Goal: Task Accomplishment & Management: Use online tool/utility

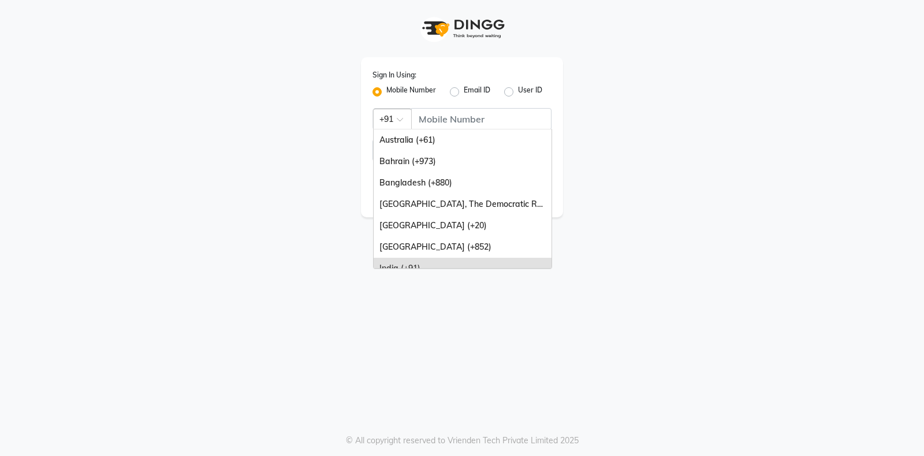
click at [404, 120] on span at bounding box center [404, 123] width 14 height 12
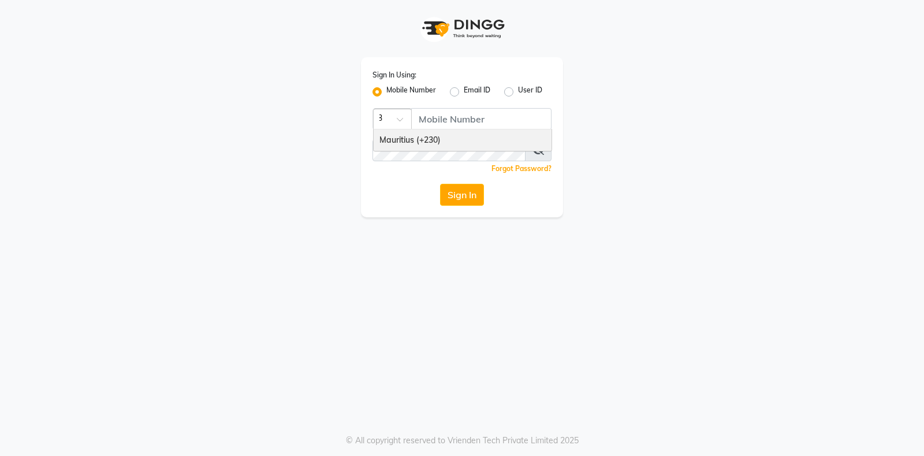
type input "230"
click at [438, 139] on div "Mauritius (+230)" at bounding box center [463, 139] width 178 height 21
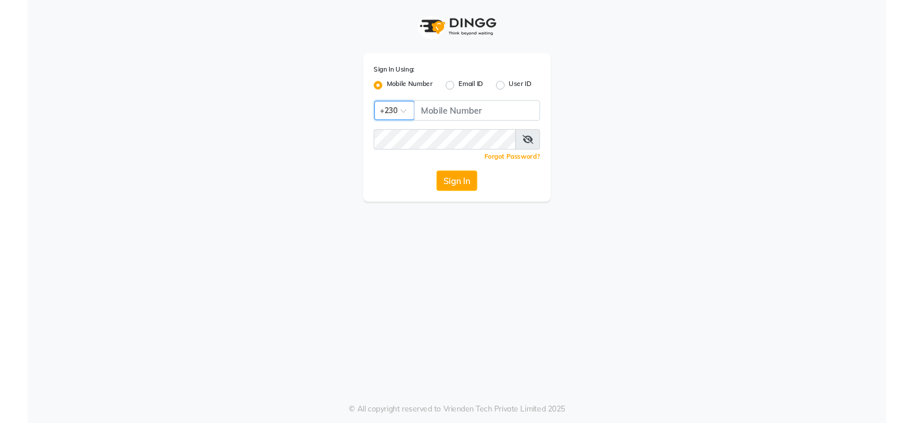
scroll to position [0, 0]
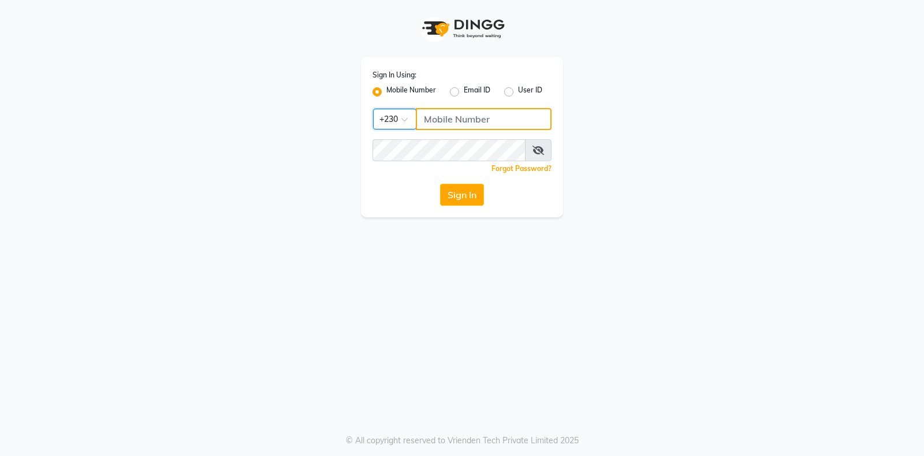
click at [462, 115] on input "Username" at bounding box center [484, 119] width 136 height 22
click at [450, 124] on input "Username" at bounding box center [484, 119] width 136 height 22
click at [462, 121] on input "Username" at bounding box center [484, 119] width 136 height 22
type input "59582222"
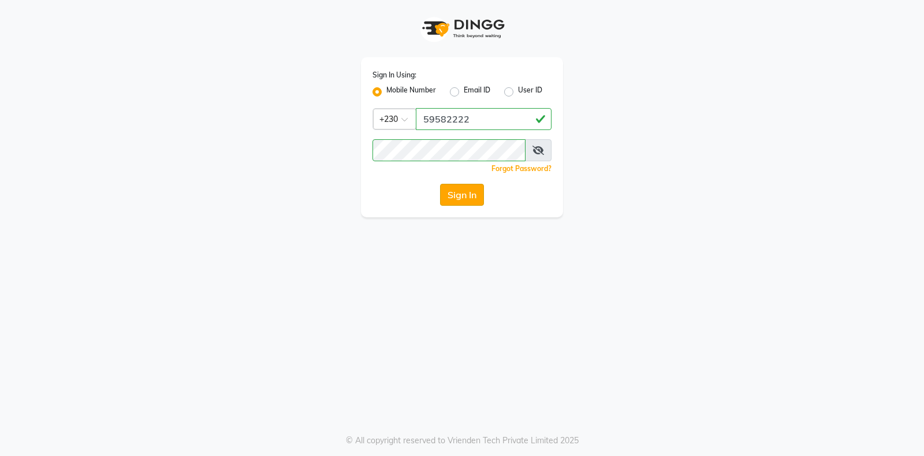
click at [442, 189] on button "Sign In" at bounding box center [462, 195] width 44 height 22
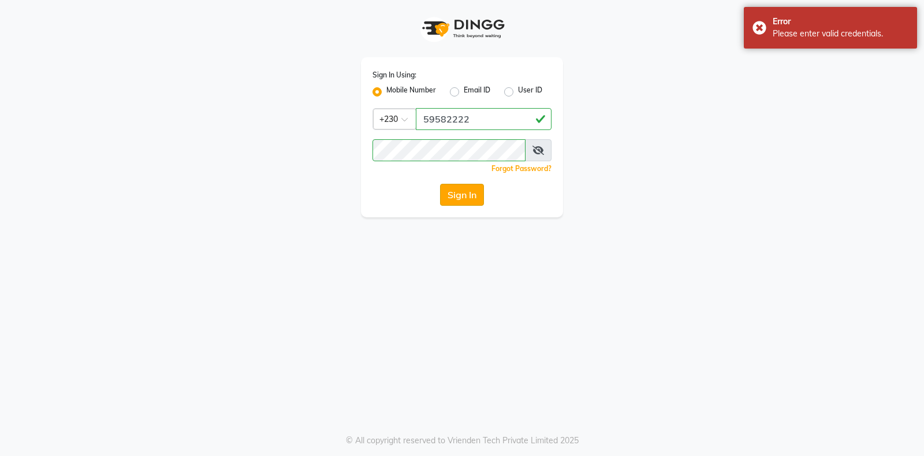
click at [460, 188] on button "Sign In" at bounding box center [462, 195] width 44 height 22
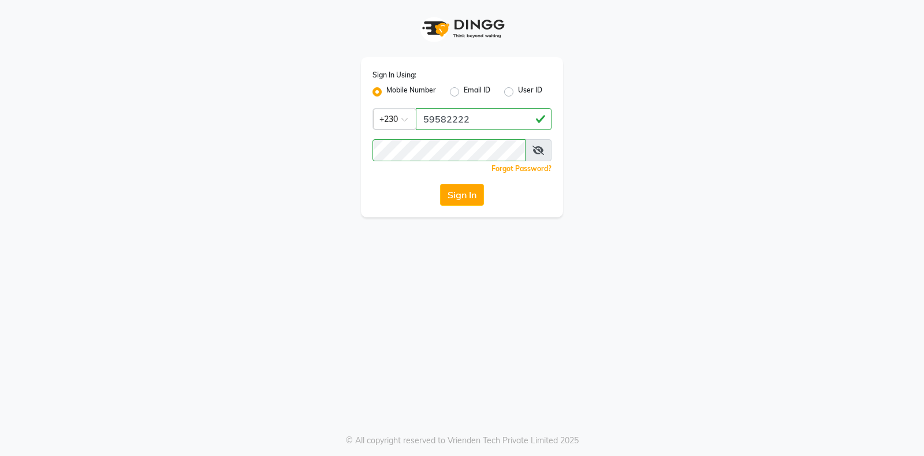
click at [538, 152] on icon at bounding box center [538, 150] width 12 height 9
click at [472, 196] on button "Sign In" at bounding box center [462, 195] width 44 height 22
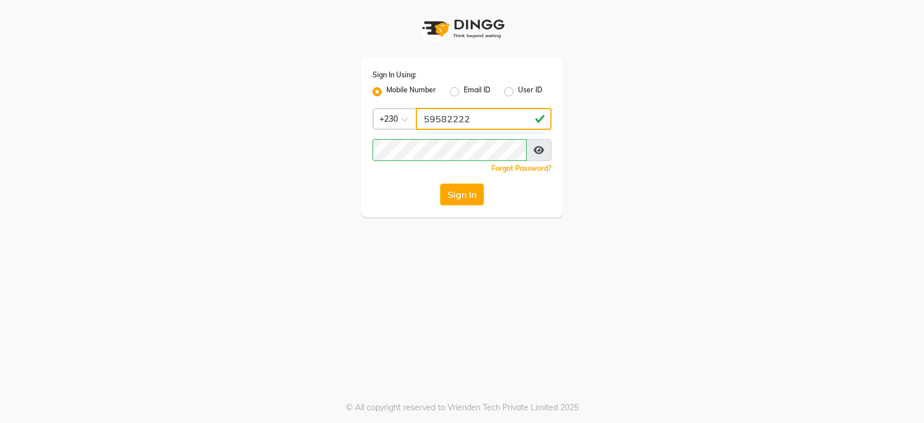
click at [455, 121] on input "59582222" at bounding box center [484, 119] width 136 height 22
click at [468, 124] on input "59582222" at bounding box center [484, 119] width 136 height 22
click at [442, 121] on input "59582222" at bounding box center [484, 119] width 136 height 22
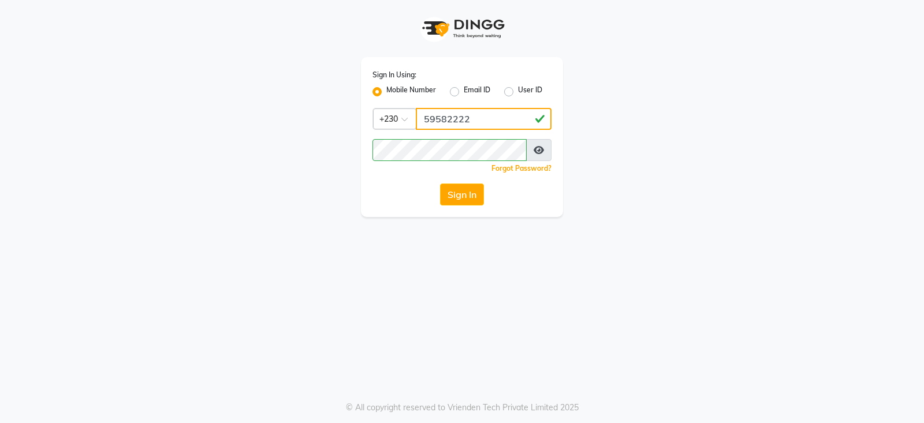
click at [442, 121] on input "59582222" at bounding box center [484, 119] width 136 height 22
click at [464, 94] on label "Email ID" at bounding box center [477, 92] width 27 height 14
click at [464, 92] on input "Email ID" at bounding box center [468, 89] width 8 height 8
radio input "true"
radio input "false"
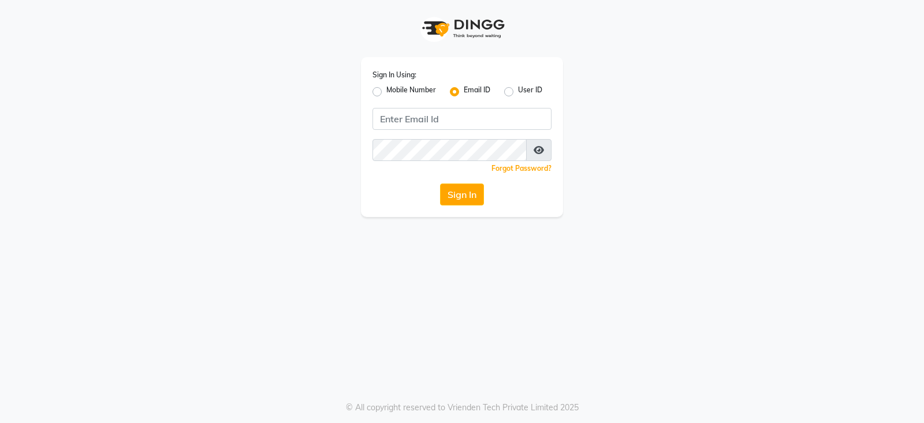
click at [518, 90] on label "User ID" at bounding box center [530, 92] width 24 height 14
click at [518, 90] on input "User ID" at bounding box center [522, 89] width 8 height 8
radio input "true"
radio input "false"
click at [494, 128] on input "Username" at bounding box center [461, 119] width 179 height 22
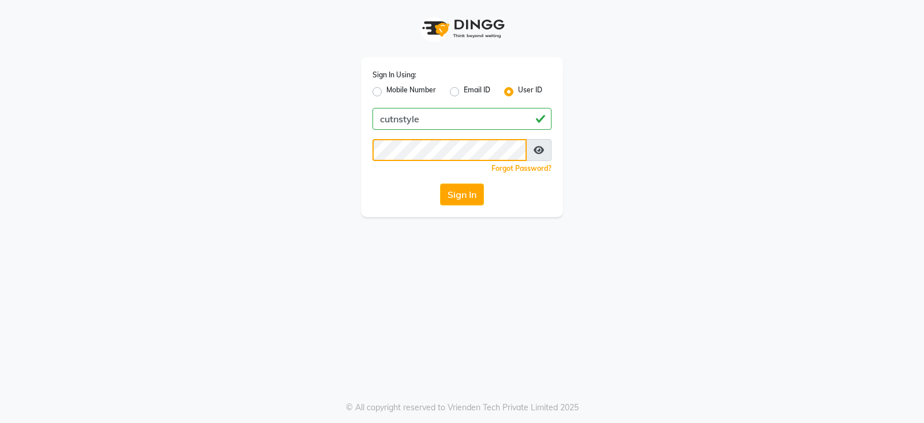
click at [440, 184] on button "Sign In" at bounding box center [462, 195] width 44 height 22
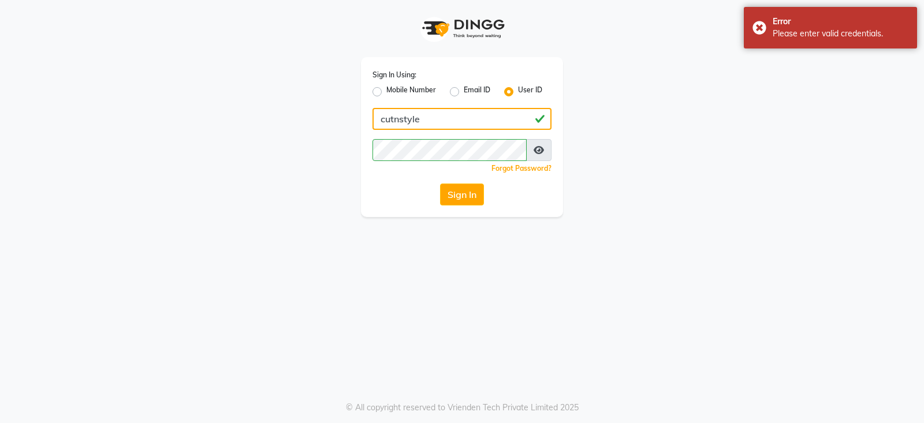
click at [397, 118] on input "cutnstyle" at bounding box center [461, 119] width 179 height 22
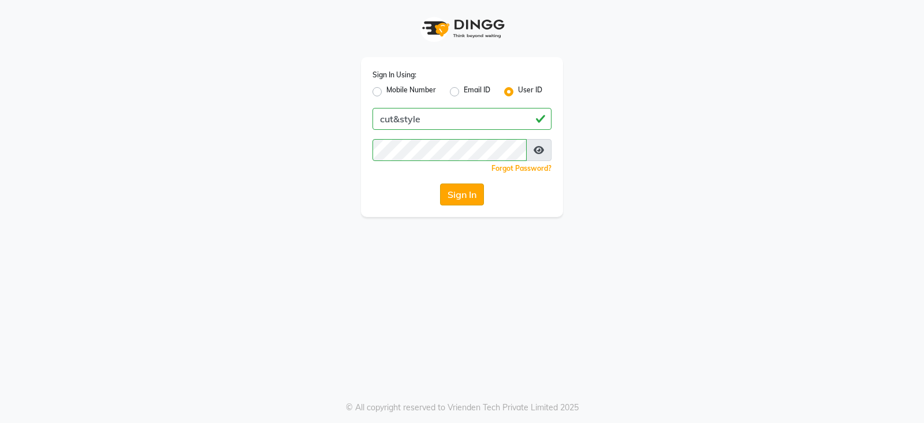
click at [476, 199] on button "Sign In" at bounding box center [462, 195] width 44 height 22
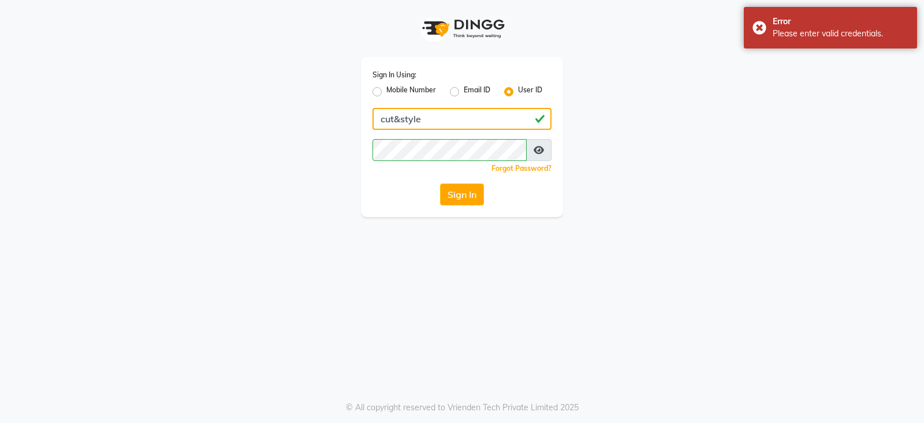
drag, startPoint x: 438, startPoint y: 120, endPoint x: 374, endPoint y: 113, distance: 65.0
click at [374, 113] on input "cut&style" at bounding box center [461, 119] width 179 height 22
click at [394, 119] on input "cut&style" at bounding box center [461, 119] width 179 height 22
drag, startPoint x: 458, startPoint y: 124, endPoint x: 346, endPoint y: 110, distance: 112.9
click at [346, 110] on div "Sign In Using: Mobile Number Email ID User ID cut&style Remember me Forgot Pass…" at bounding box center [462, 108] width 658 height 217
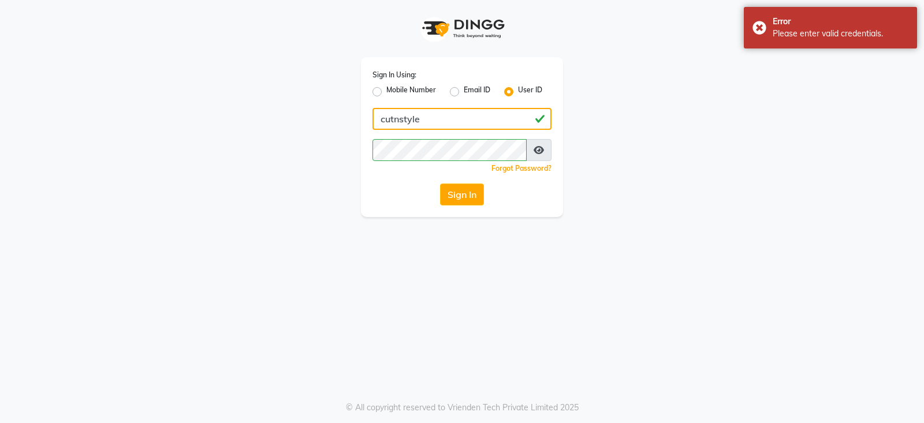
type input "cutnstyle"
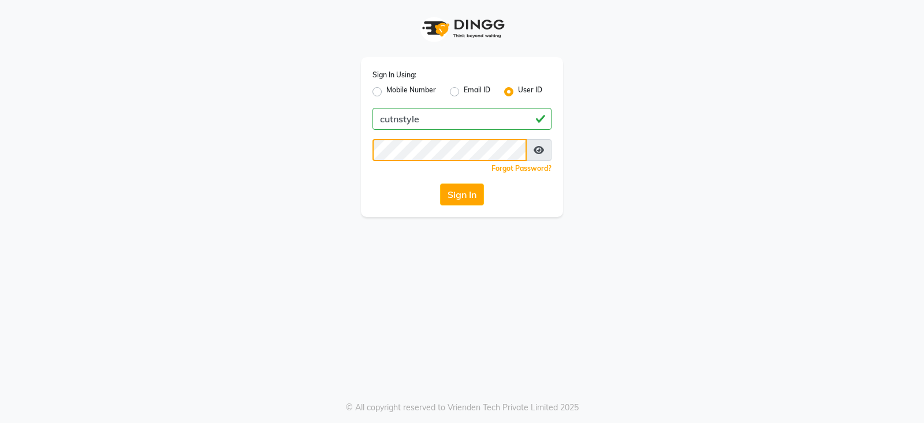
click at [440, 184] on button "Sign In" at bounding box center [462, 195] width 44 height 22
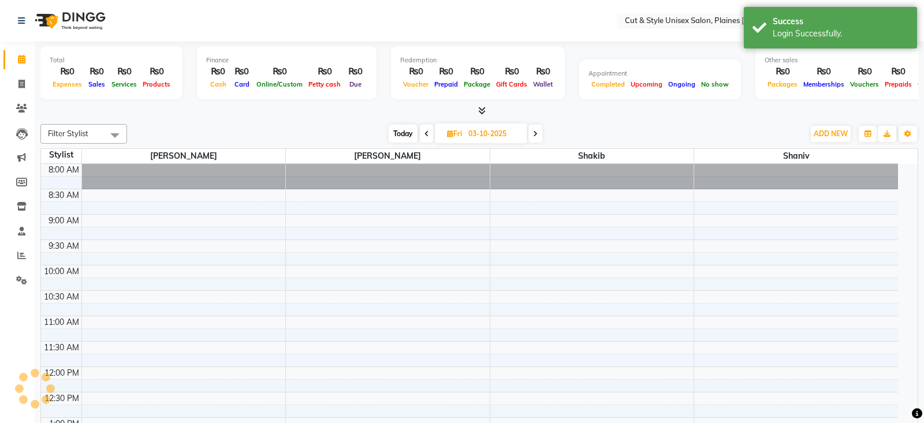
select select "en"
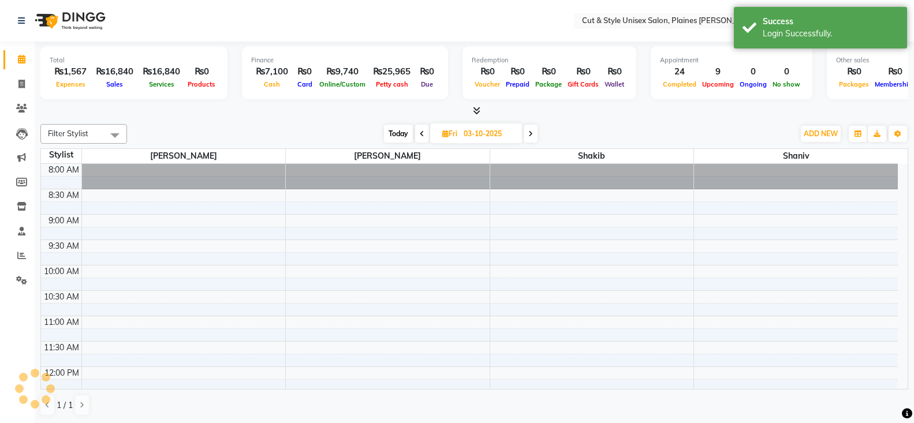
scroll to position [255, 0]
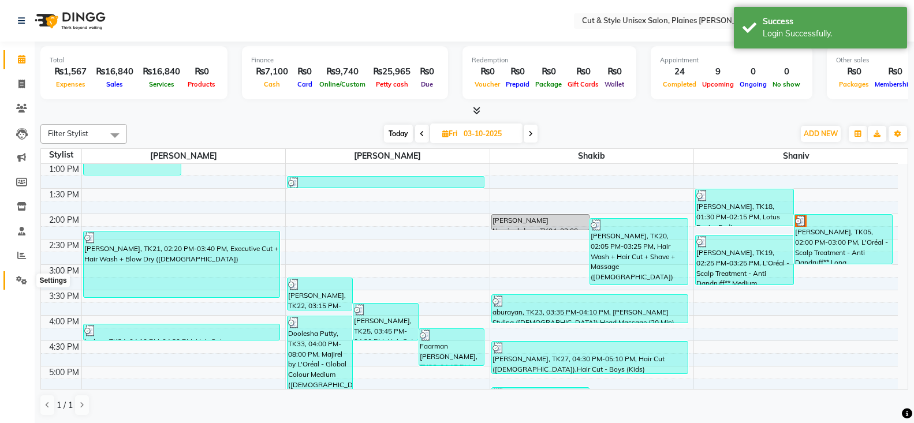
click at [21, 277] on icon at bounding box center [21, 280] width 11 height 9
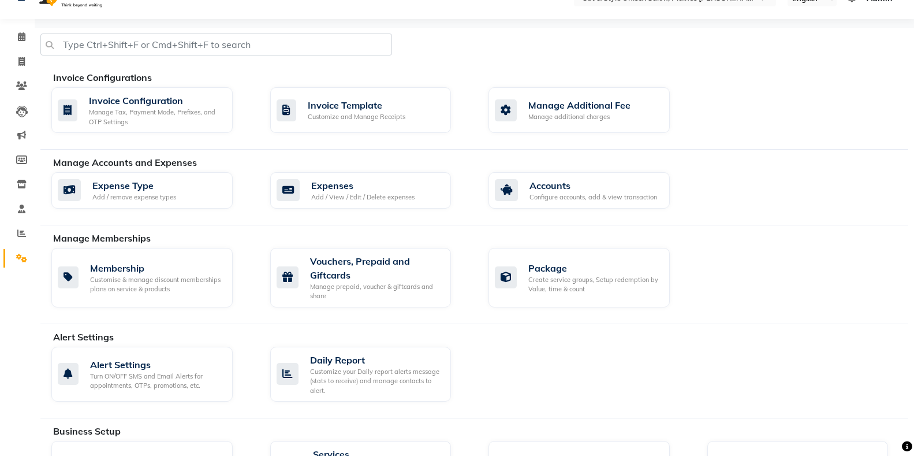
scroll to position [18, 0]
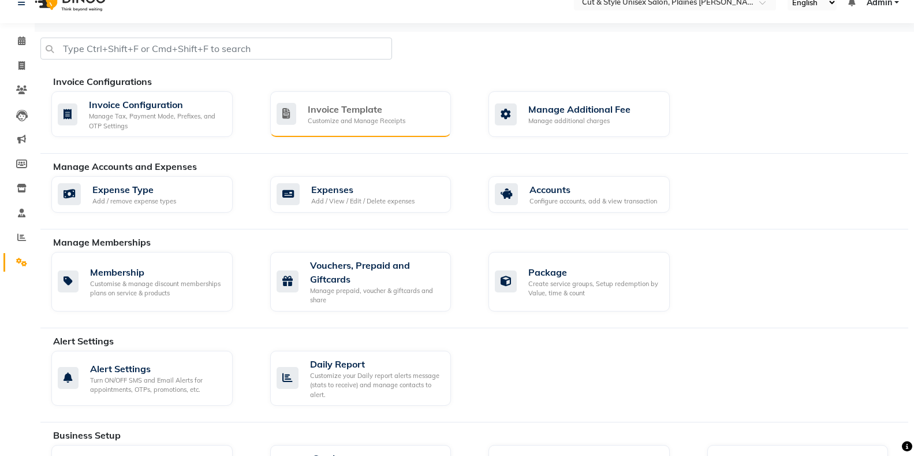
click at [342, 107] on div "Invoice Template" at bounding box center [357, 109] width 98 height 14
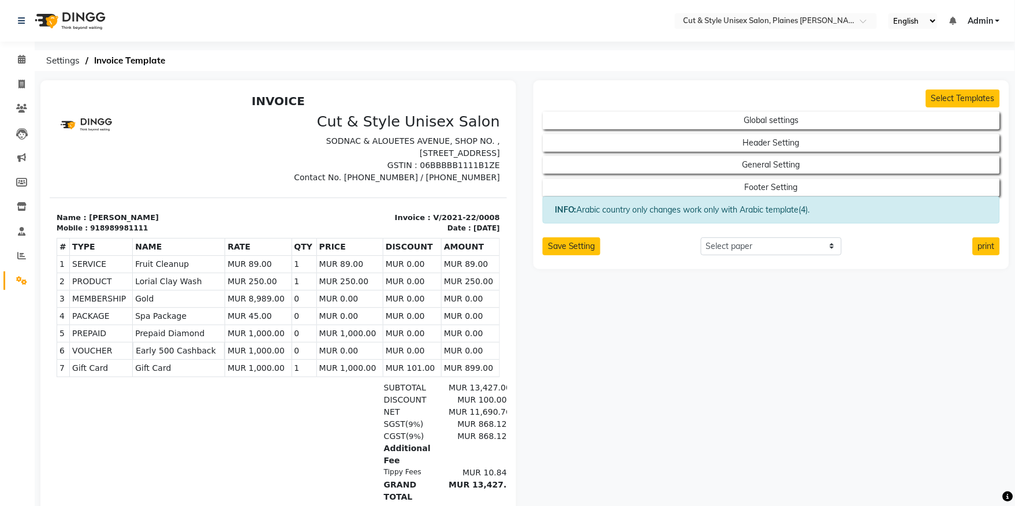
drag, startPoint x: 907, startPoint y: 48, endPoint x: 476, endPoint y: 18, distance: 431.8
click at [476, 18] on nav "Select Location × Cut & Style Unisex Salon, Plaines Wilhelm English ENGLISH Esp…" at bounding box center [507, 21] width 1015 height 42
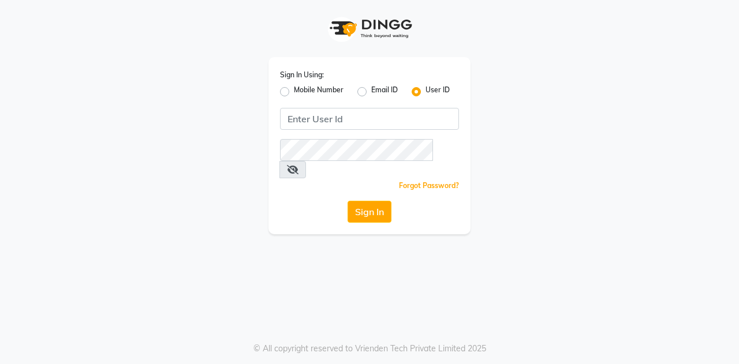
click at [307, 262] on div "Sign In Using: Mobile Number Email ID User ID Remember me Forgot Password? Sign…" at bounding box center [369, 182] width 739 height 364
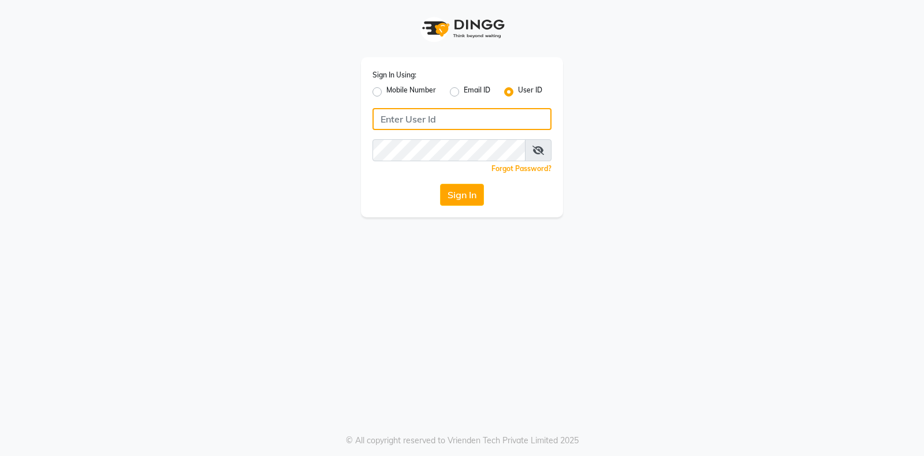
click at [464, 113] on input "Username" at bounding box center [461, 119] width 179 height 22
click at [445, 116] on input "Username" at bounding box center [461, 119] width 179 height 22
click at [443, 120] on input "Username" at bounding box center [461, 119] width 179 height 22
click at [451, 118] on input "Username" at bounding box center [461, 119] width 179 height 22
type input "cutnstyle"
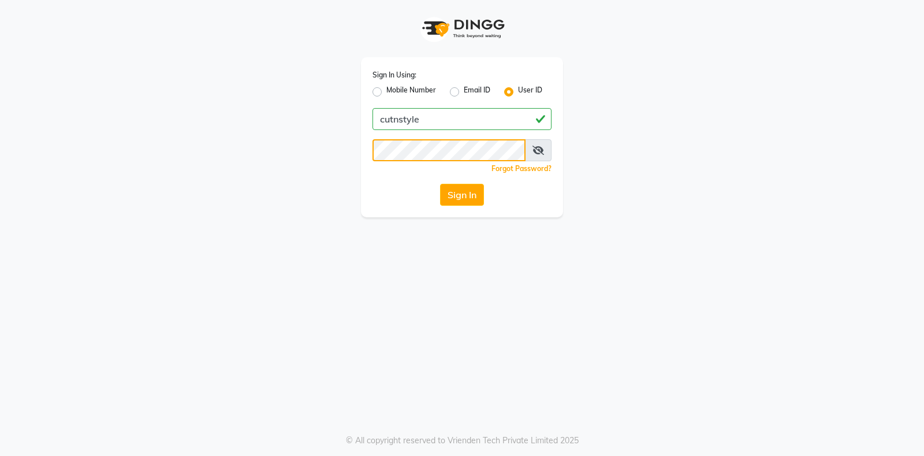
click at [440, 184] on button "Sign In" at bounding box center [462, 195] width 44 height 22
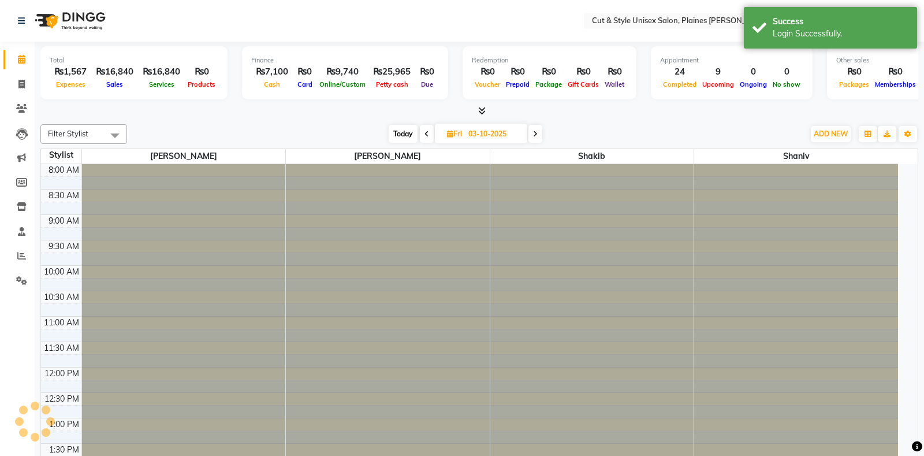
select select "en"
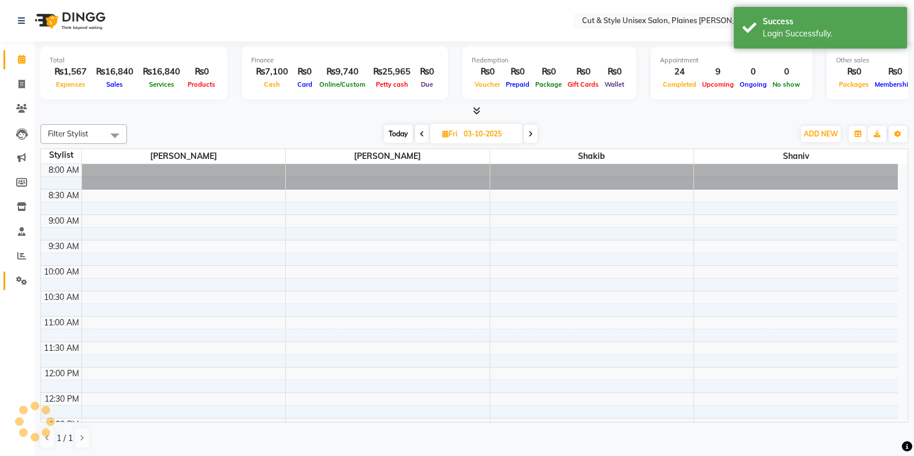
click at [20, 278] on icon at bounding box center [21, 280] width 11 height 9
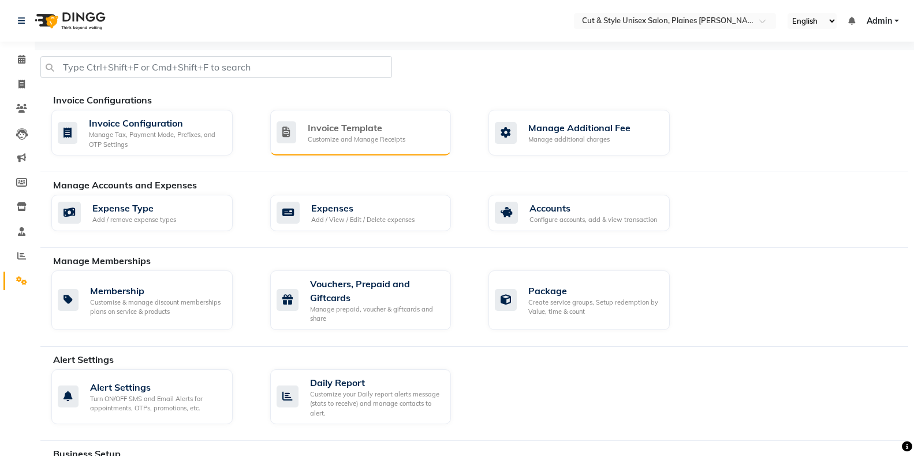
click at [359, 135] on div "Customize and Manage Receipts" at bounding box center [357, 140] width 98 height 10
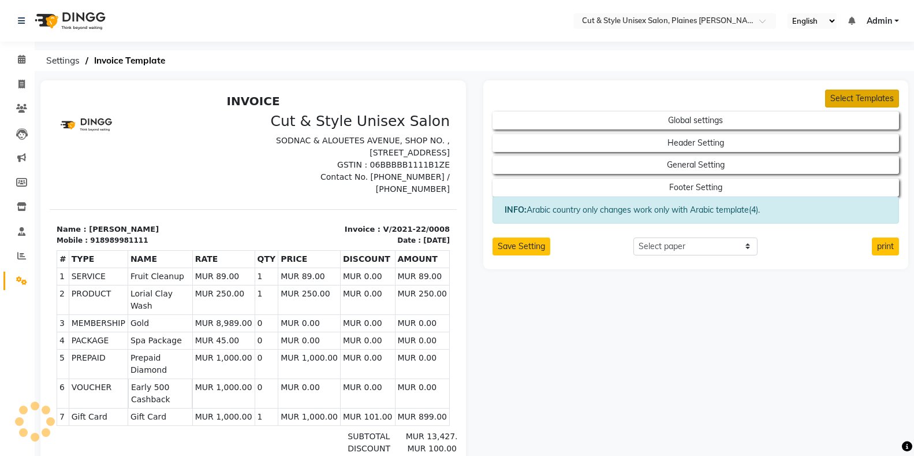
click at [739, 92] on button "Select Templates" at bounding box center [862, 99] width 74 height 18
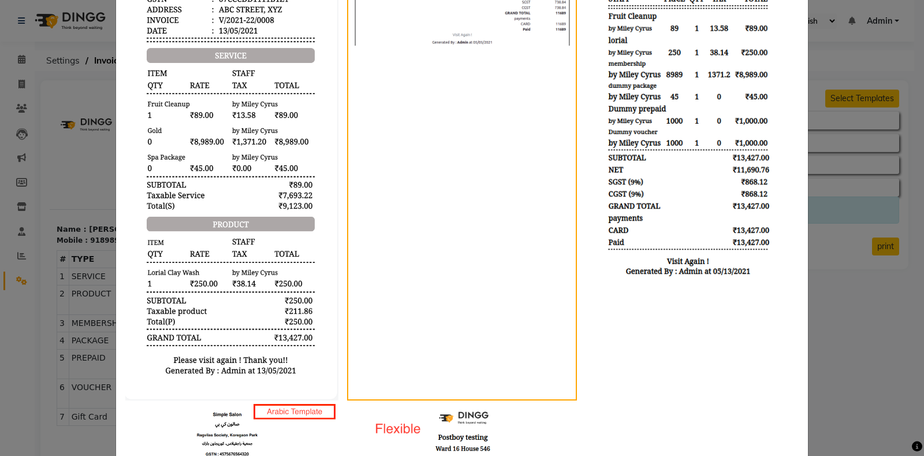
scroll to position [277, 0]
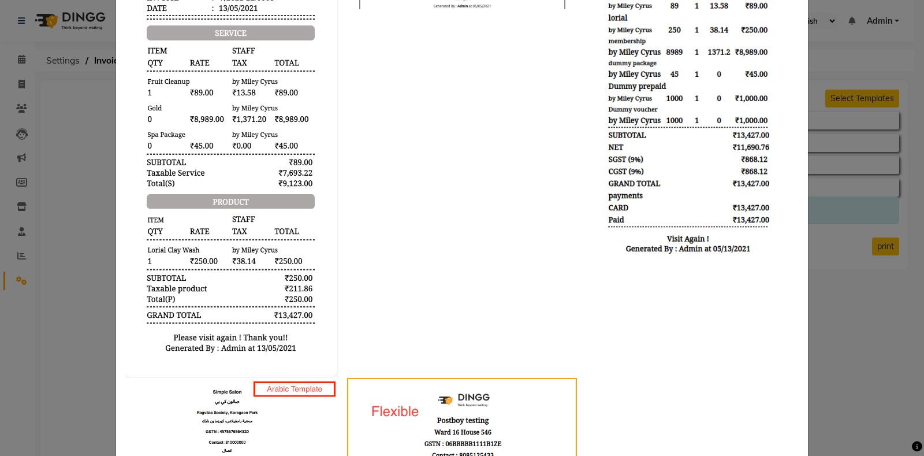
scroll to position [58, 0]
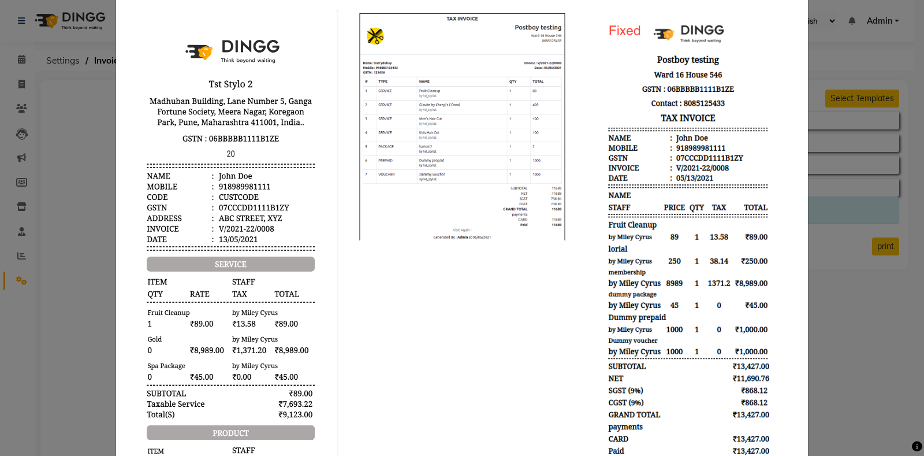
click at [679, 317] on img at bounding box center [692, 249] width 213 height 480
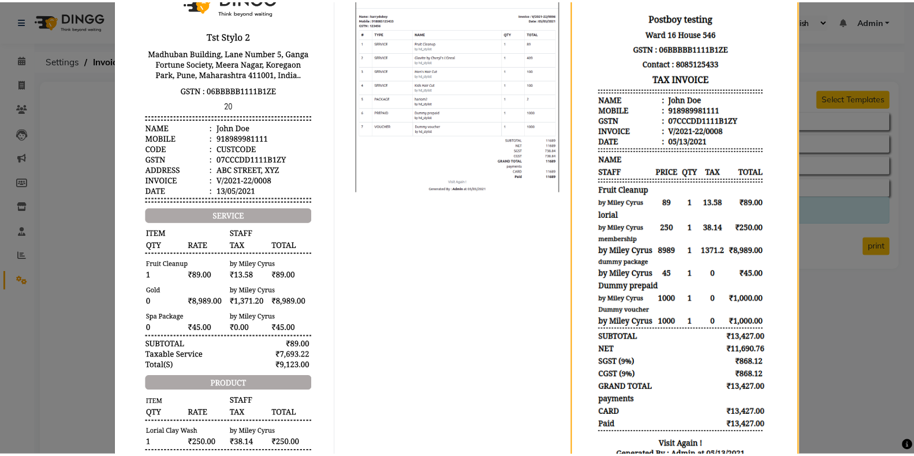
scroll to position [0, 0]
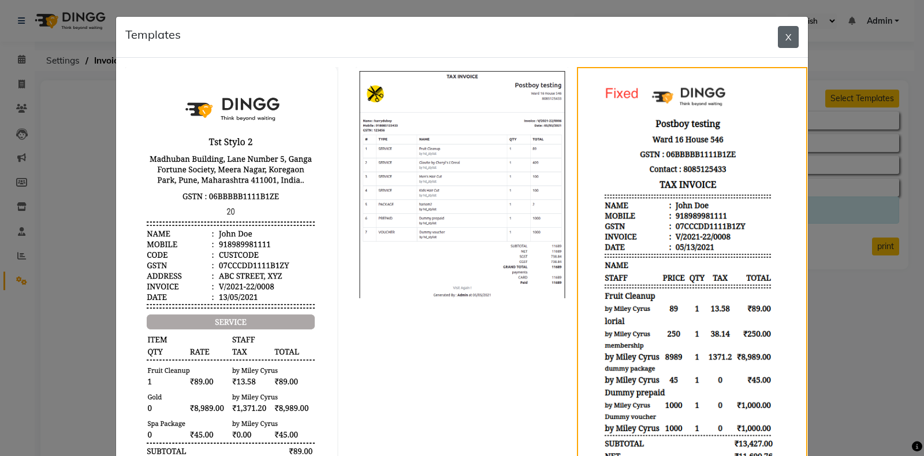
click at [739, 39] on button "X" at bounding box center [788, 37] width 21 height 22
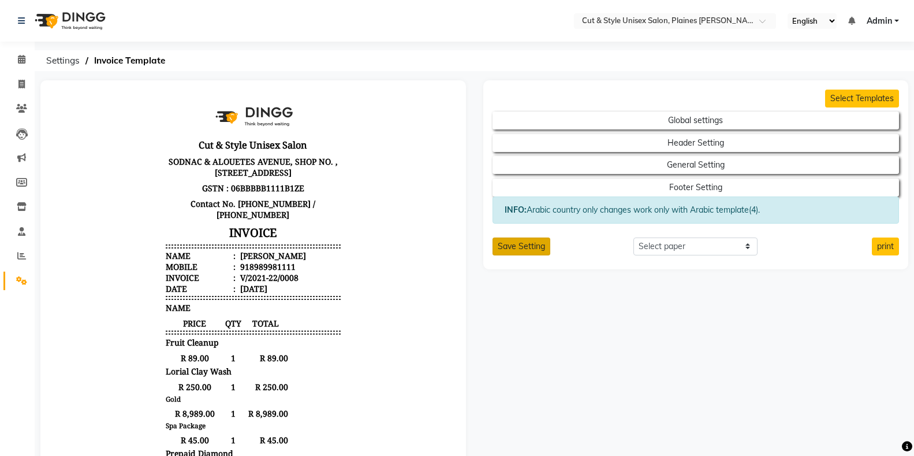
click at [521, 250] on button "Save Setting" at bounding box center [522, 246] width 58 height 18
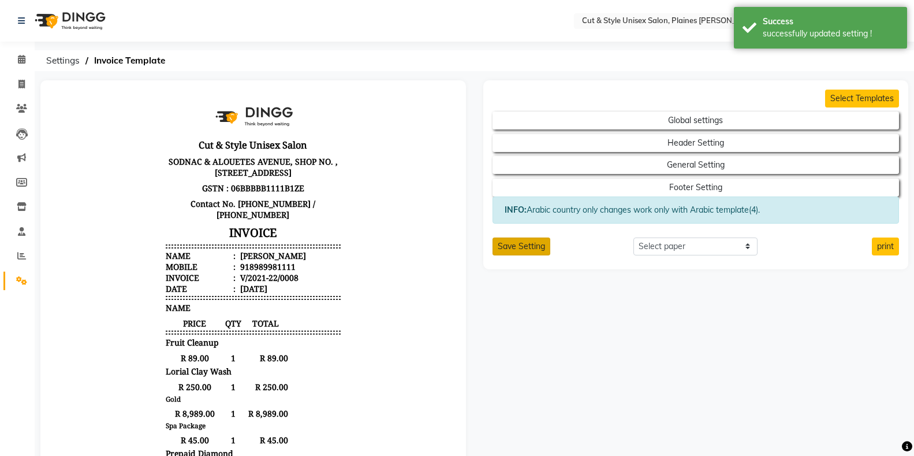
click at [534, 248] on button "Save Setting" at bounding box center [522, 246] width 58 height 18
click at [17, 92] on link "Invoice" at bounding box center [17, 84] width 28 height 19
select select "service"
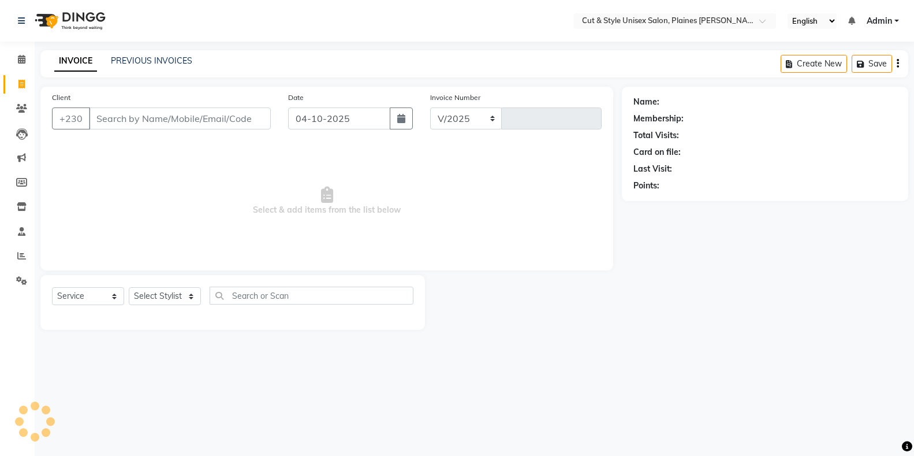
select select "7731"
type input "4475"
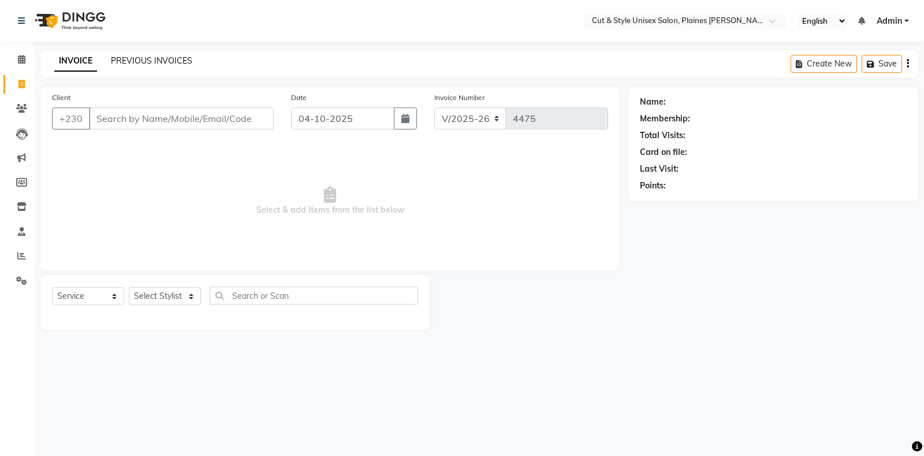
click at [185, 63] on link "PREVIOUS INVOICES" at bounding box center [151, 60] width 81 height 10
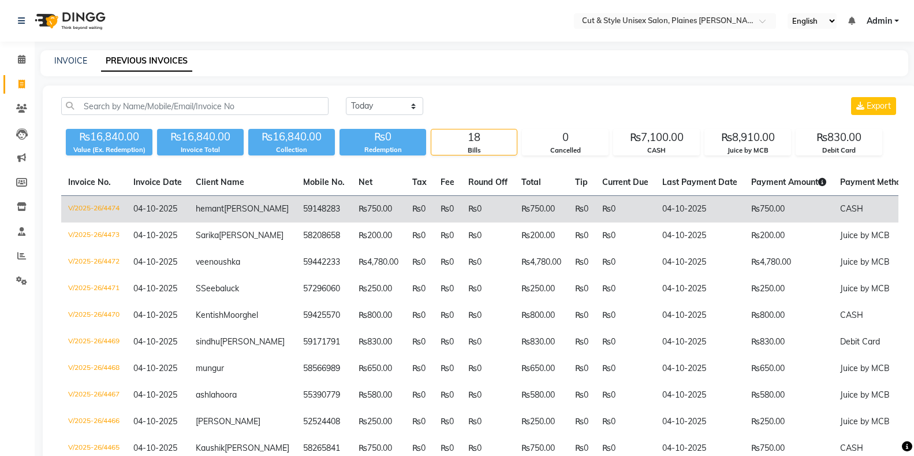
click at [434, 211] on td "₨0" at bounding box center [448, 209] width 28 height 27
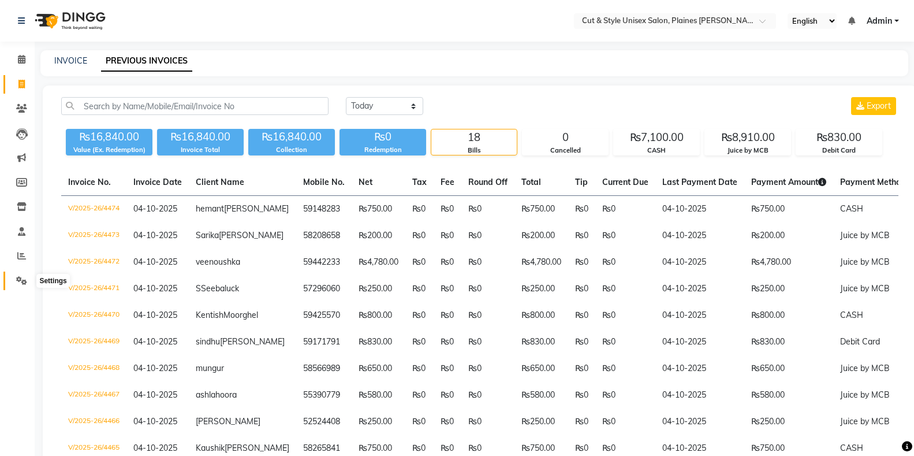
click at [16, 282] on icon at bounding box center [21, 280] width 11 height 9
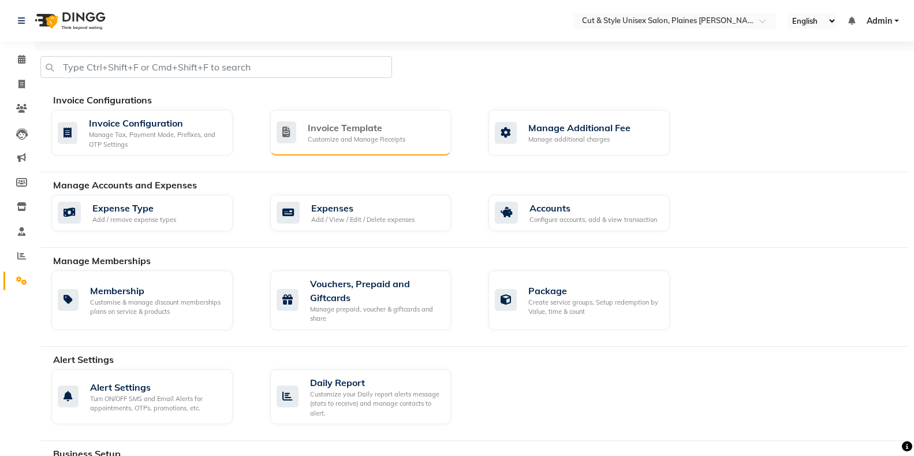
click at [379, 136] on div "Customize and Manage Receipts" at bounding box center [357, 140] width 98 height 10
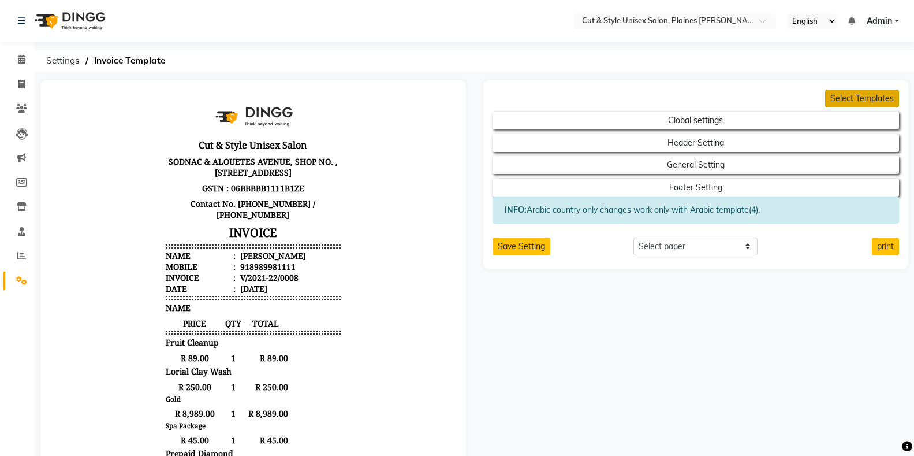
click at [739, 94] on button "Select Templates" at bounding box center [862, 99] width 74 height 18
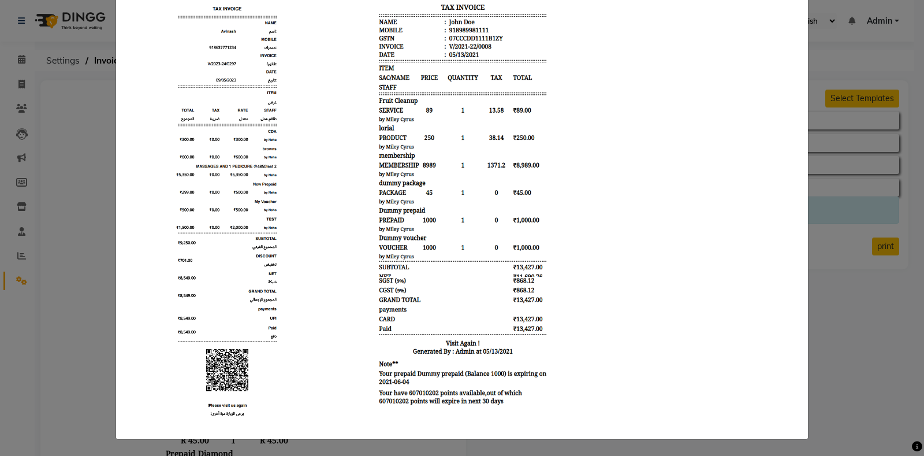
scroll to position [510, 0]
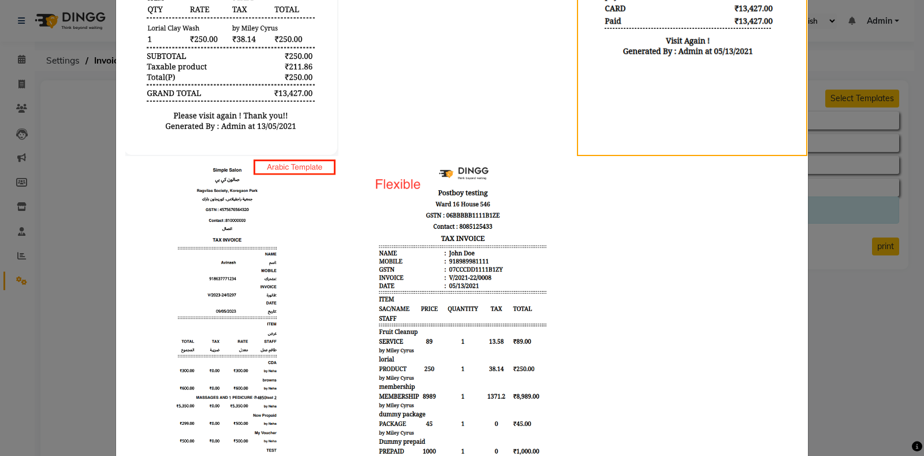
click at [450, 290] on img at bounding box center [462, 399] width 213 height 486
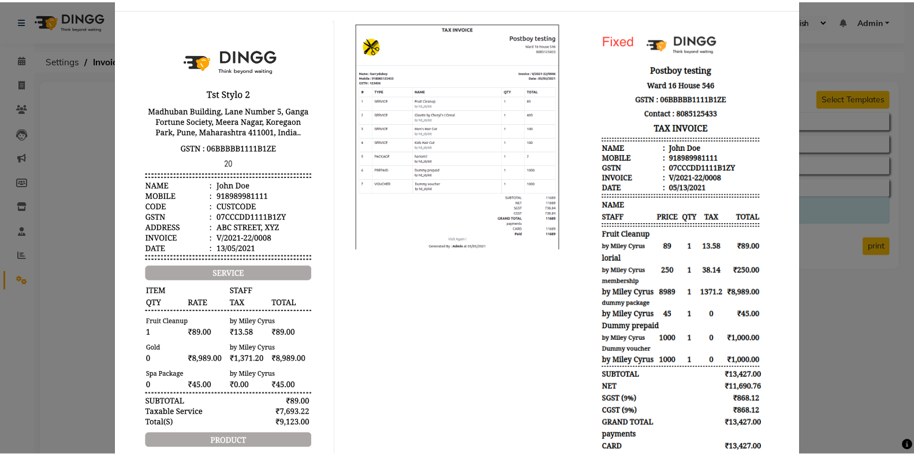
scroll to position [0, 0]
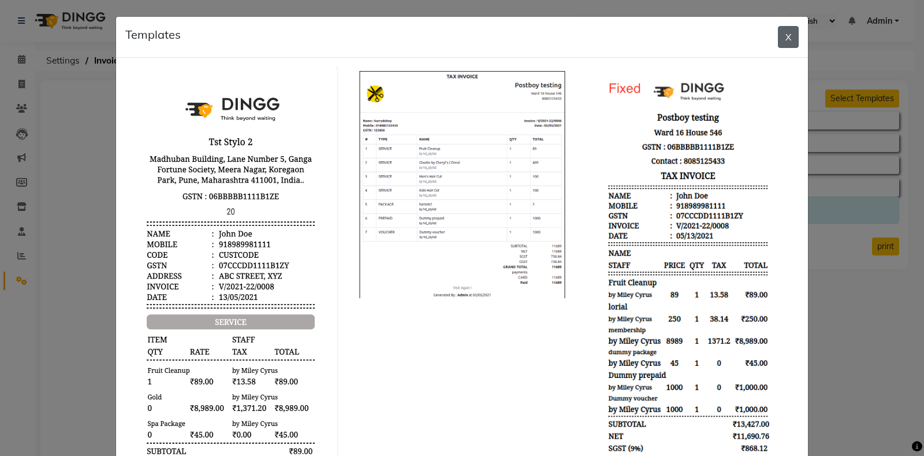
click at [739, 35] on button "X" at bounding box center [788, 37] width 21 height 22
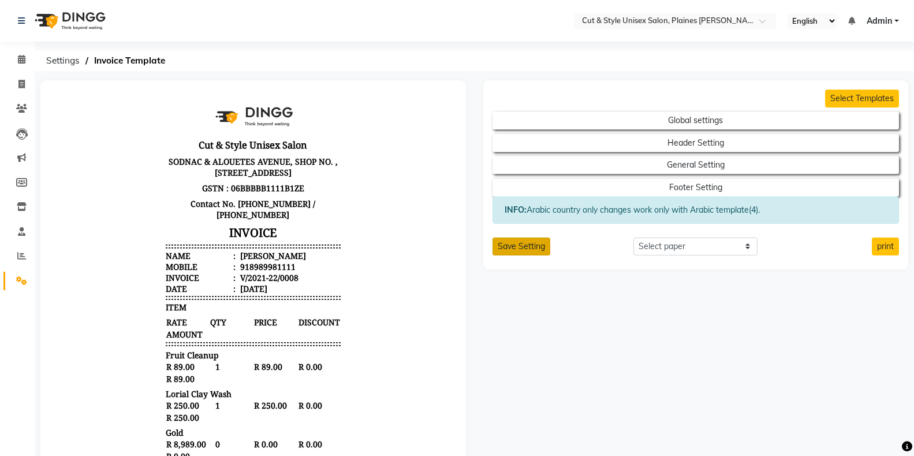
click at [532, 253] on button "Save Setting" at bounding box center [522, 246] width 58 height 18
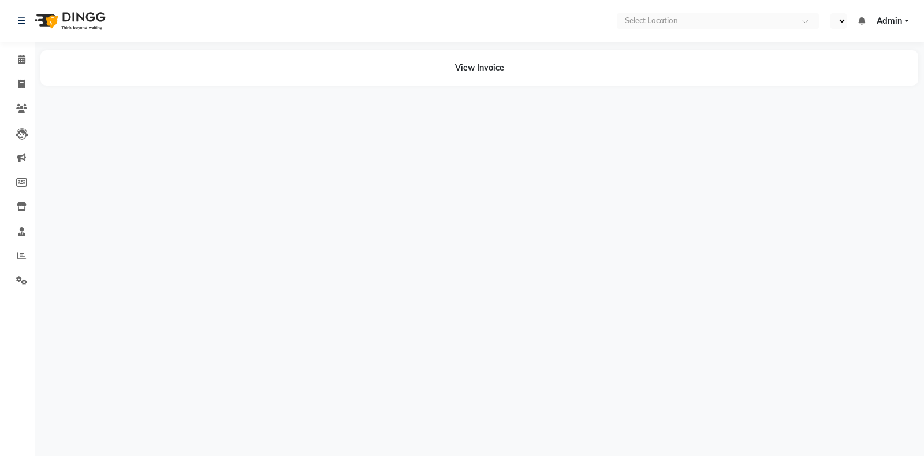
select select "en"
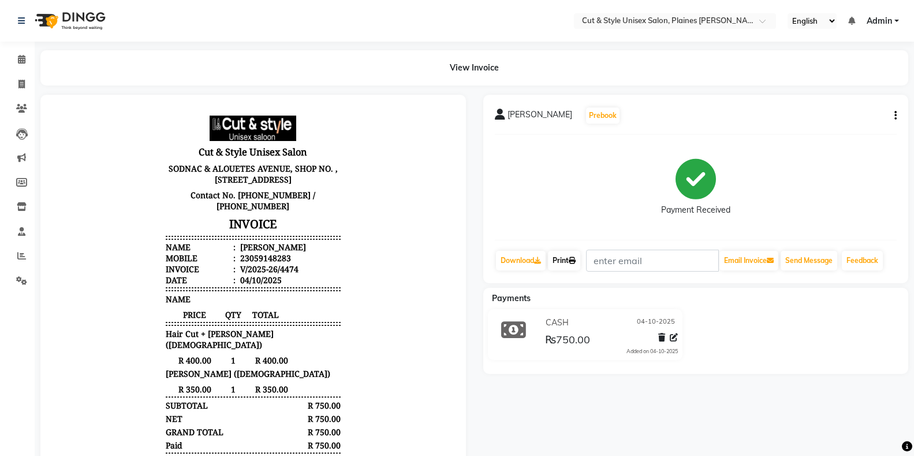
click at [560, 256] on link "Print" at bounding box center [564, 261] width 32 height 20
click at [659, 216] on div "Payment Received" at bounding box center [696, 187] width 402 height 87
click at [657, 200] on div "Payment Received" at bounding box center [696, 187] width 402 height 87
click at [566, 262] on link "Print" at bounding box center [564, 261] width 32 height 20
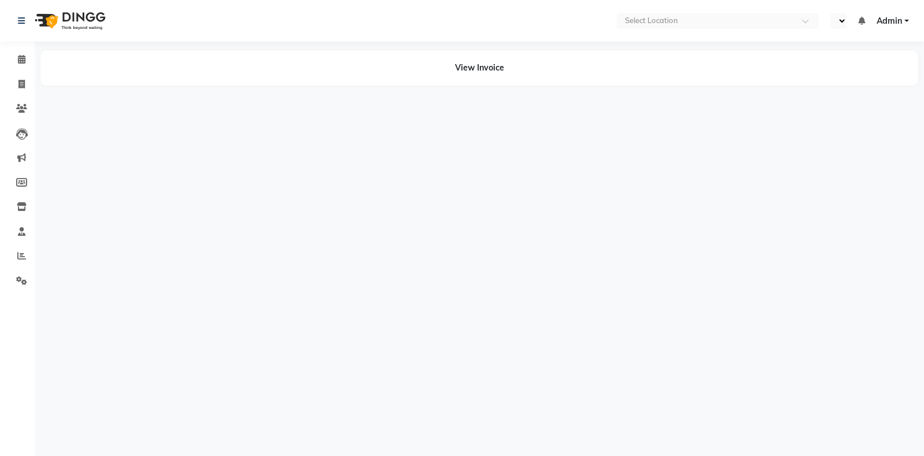
select select "en"
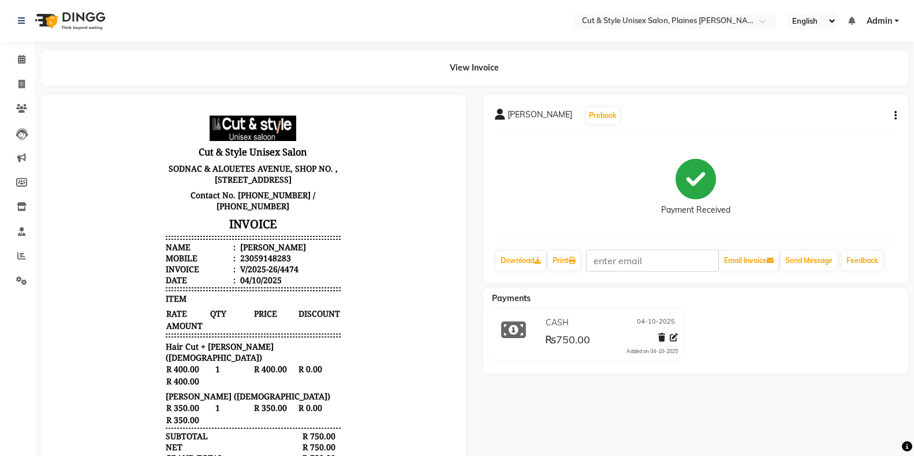
scroll to position [9, 0]
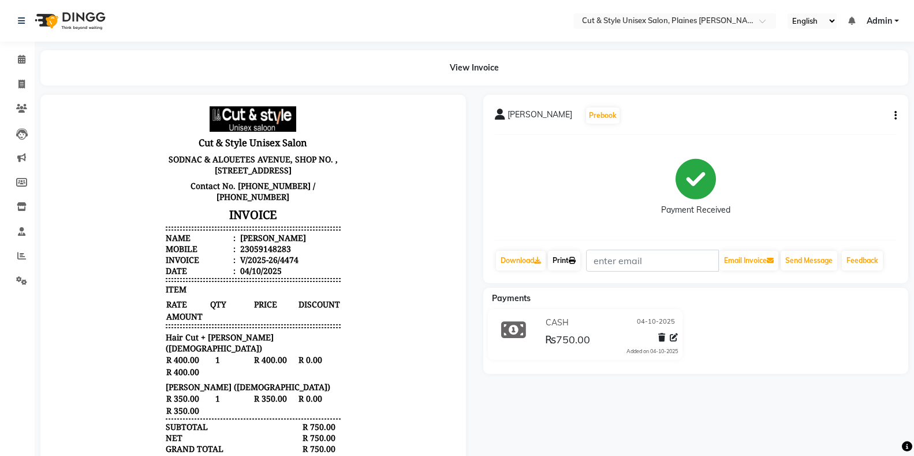
click at [570, 264] on link "Print" at bounding box center [564, 261] width 32 height 20
click at [565, 259] on link "Print" at bounding box center [564, 261] width 32 height 20
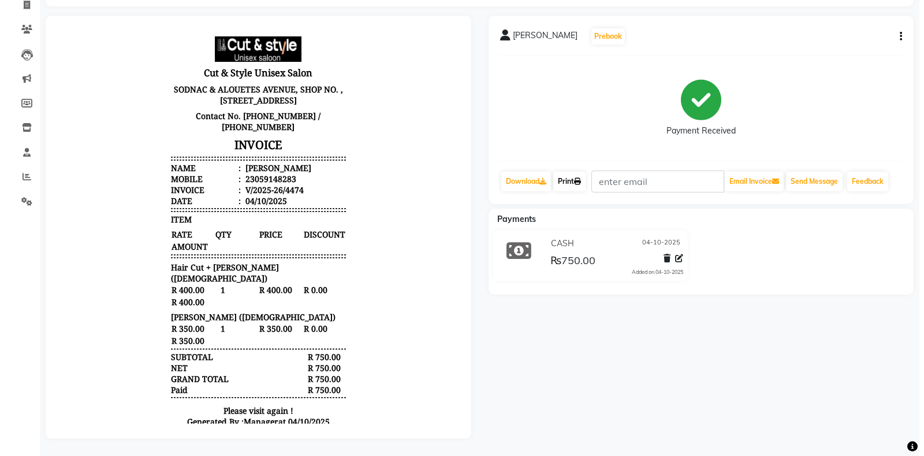
scroll to position [0, 0]
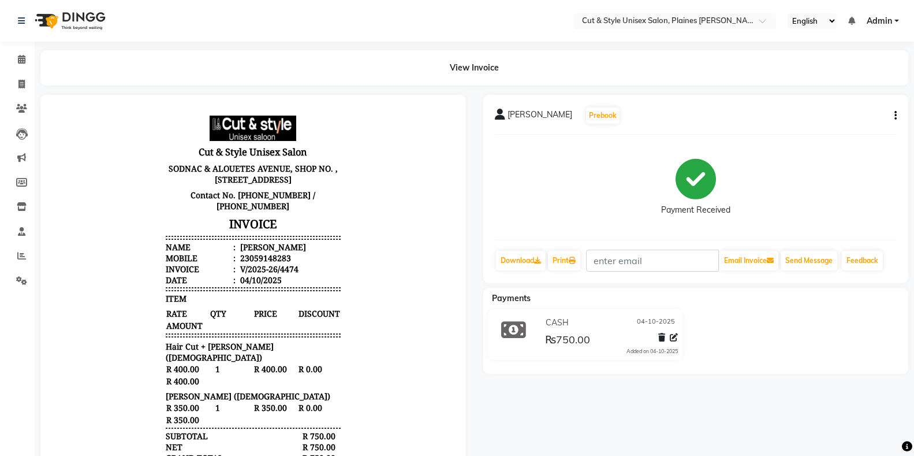
click at [884, 18] on span "Admin" at bounding box center [879, 21] width 25 height 12
click at [842, 84] on link "Sign out" at bounding box center [840, 79] width 106 height 18
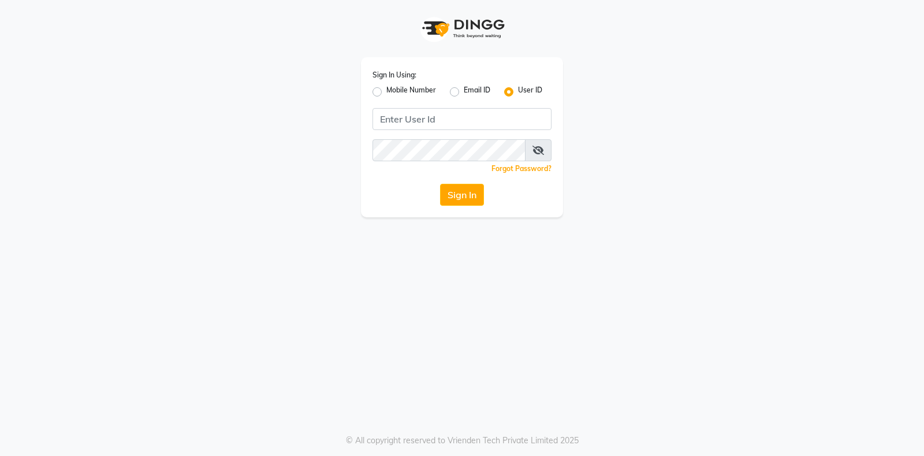
click at [468, 134] on div "Sign In Using: Mobile Number Email ID User ID Remember me Forgot Password? Sign…" at bounding box center [462, 137] width 202 height 160
click at [459, 124] on input "Username" at bounding box center [461, 119] width 179 height 22
type input "cutnstyle"
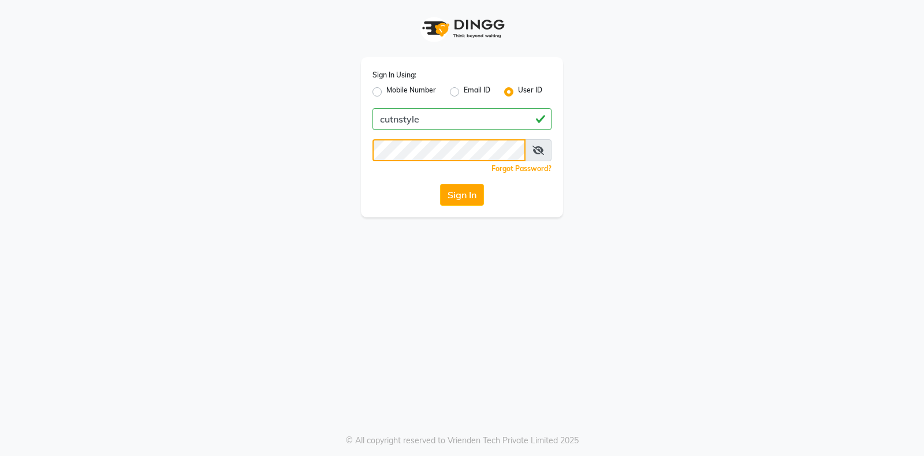
click at [440, 184] on button "Sign In" at bounding box center [462, 195] width 44 height 22
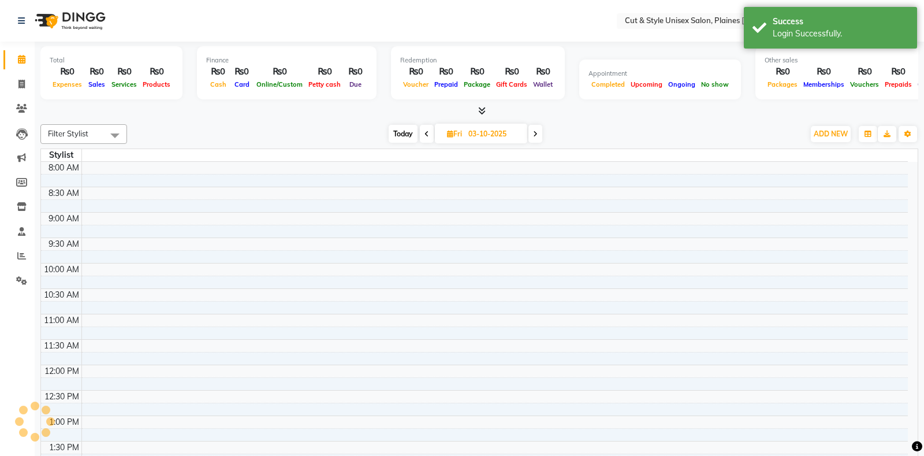
select select "en"
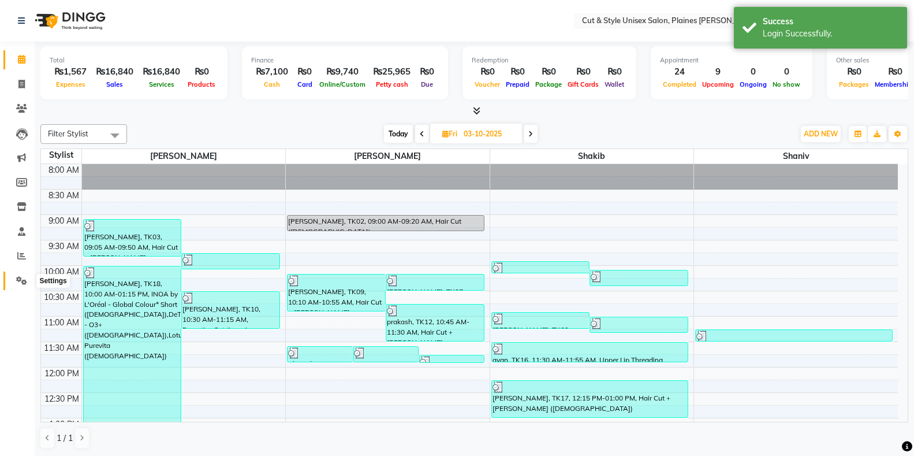
click at [15, 280] on span at bounding box center [22, 280] width 20 height 13
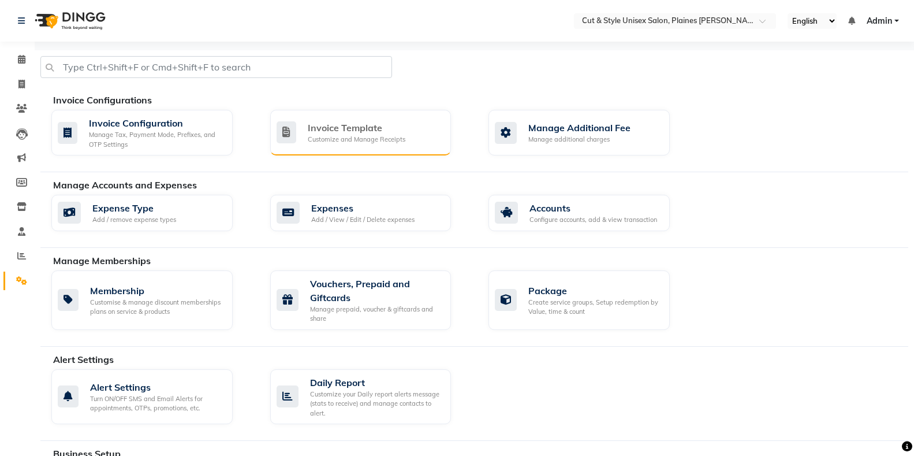
click at [364, 136] on div "Customize and Manage Receipts" at bounding box center [357, 140] width 98 height 10
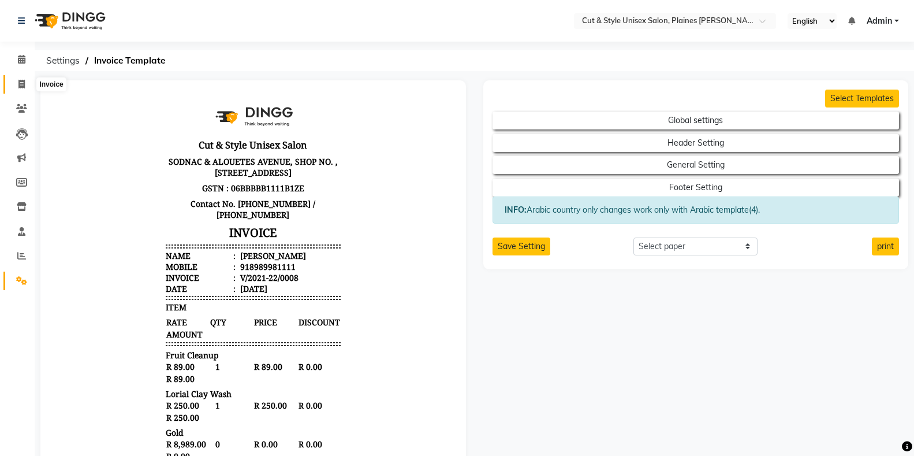
click at [25, 84] on span at bounding box center [22, 84] width 20 height 13
select select "service"
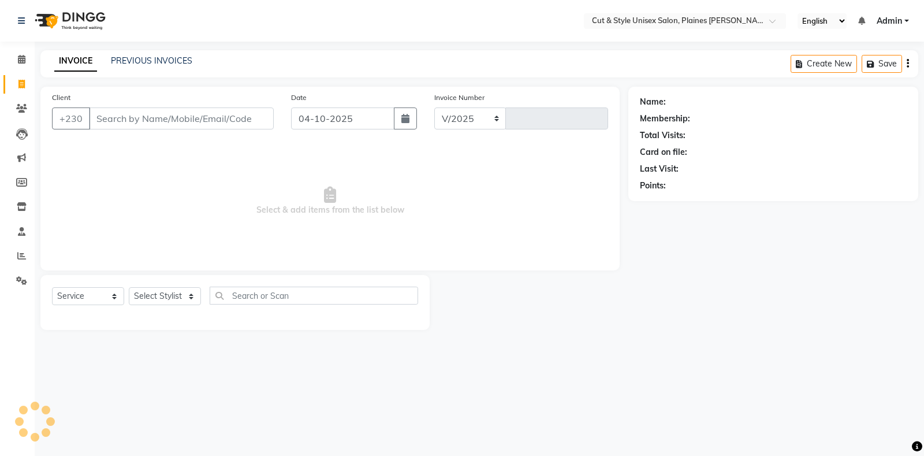
select select "7731"
type input "4475"
click at [400, 118] on button "button" at bounding box center [405, 118] width 23 height 22
select select "10"
select select "2025"
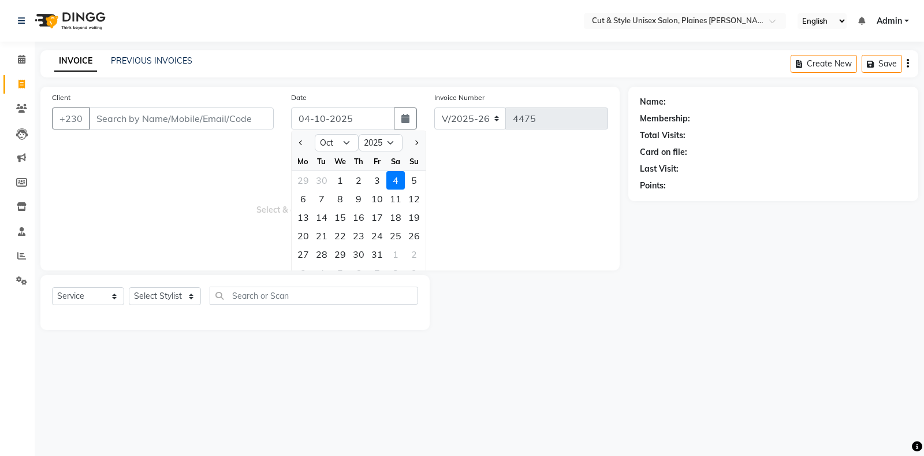
click at [567, 169] on span "Select & add items from the list below" at bounding box center [330, 200] width 556 height 115
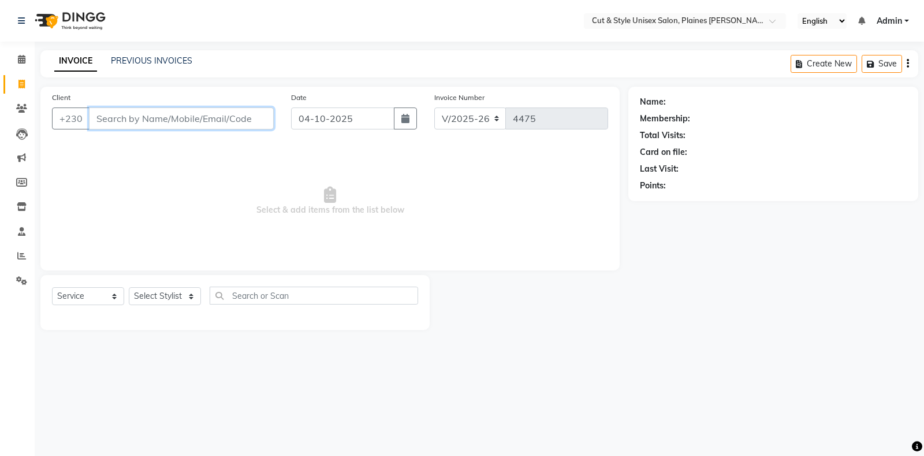
click at [197, 122] on input "Client" at bounding box center [181, 118] width 185 height 22
click at [413, 118] on button "button" at bounding box center [405, 118] width 23 height 22
select select "10"
select select "2025"
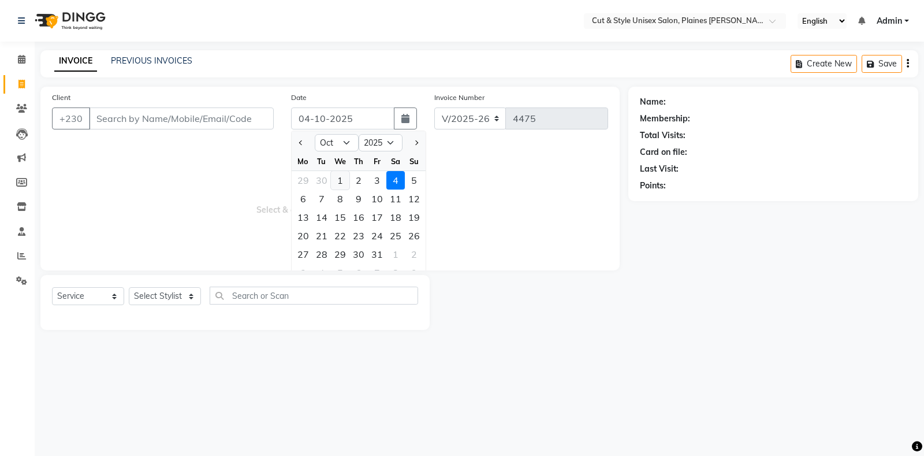
click at [337, 185] on div "1" at bounding box center [340, 180] width 18 height 18
type input "01-10-2025"
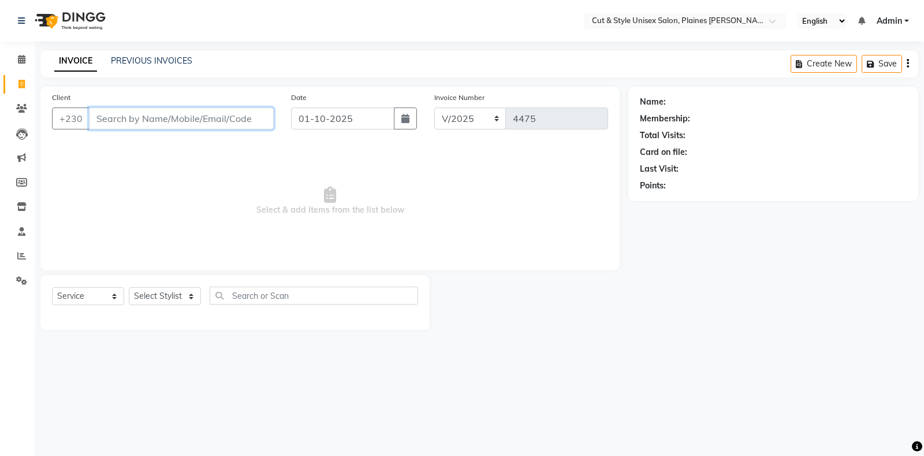
click at [193, 121] on input "Client" at bounding box center [181, 118] width 185 height 22
click at [164, 58] on link "PREVIOUS INVOICES" at bounding box center [151, 60] width 81 height 10
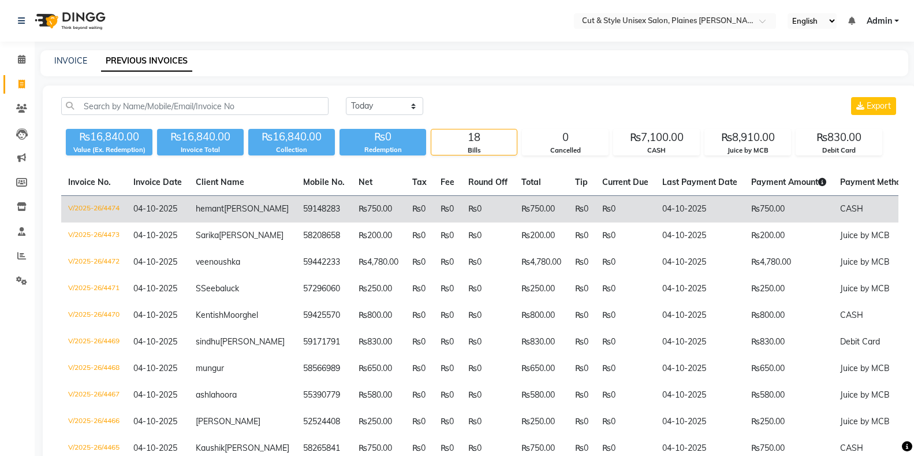
click at [181, 211] on td "04-10-2025" at bounding box center [157, 209] width 62 height 27
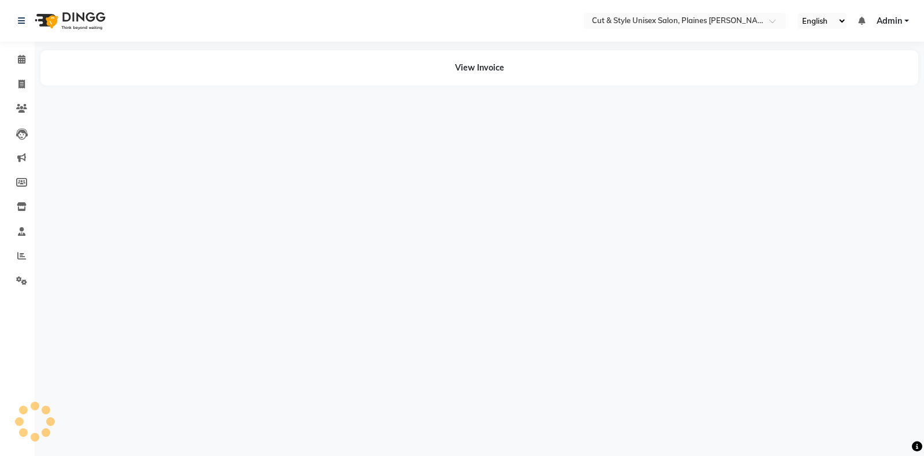
select select "en"
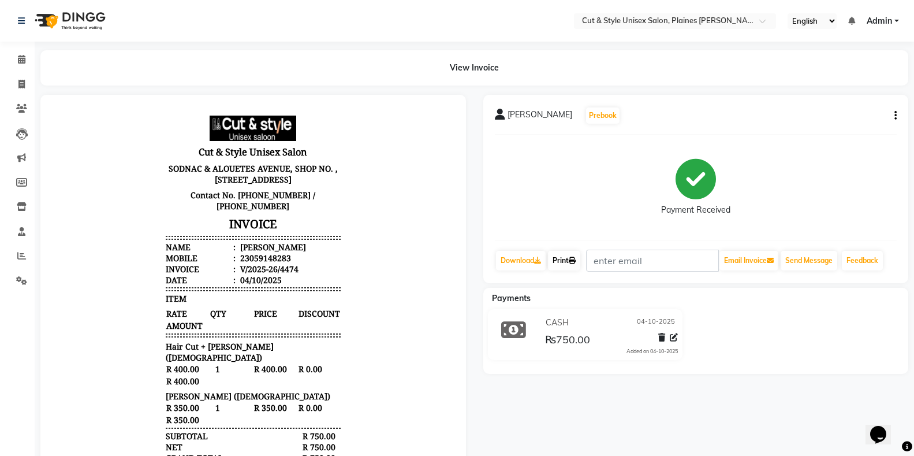
click at [566, 262] on link "Print" at bounding box center [564, 261] width 32 height 20
click at [890, 24] on span "Admin" at bounding box center [879, 21] width 25 height 12
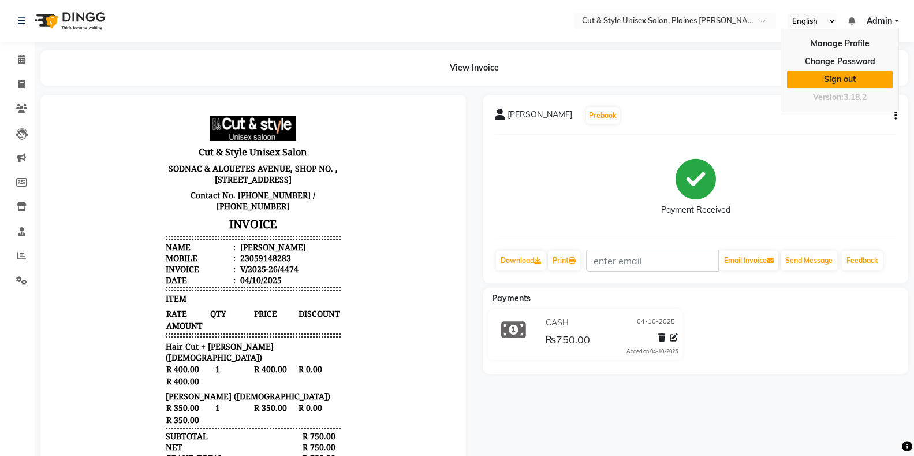
click at [851, 82] on link "Sign out" at bounding box center [840, 79] width 106 height 18
